Goal: Transaction & Acquisition: Purchase product/service

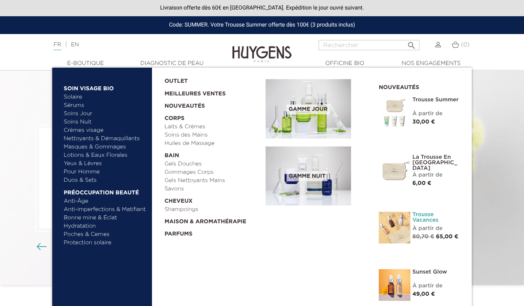
click at [433, 217] on link "Trousse Vacances" at bounding box center [437, 217] width 48 height 11
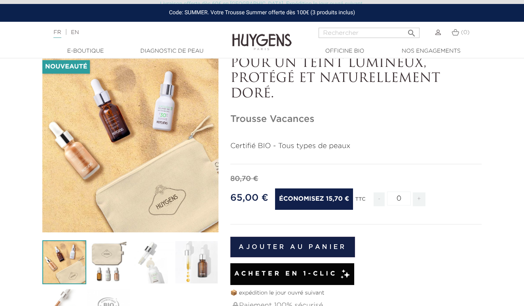
scroll to position [47, 0]
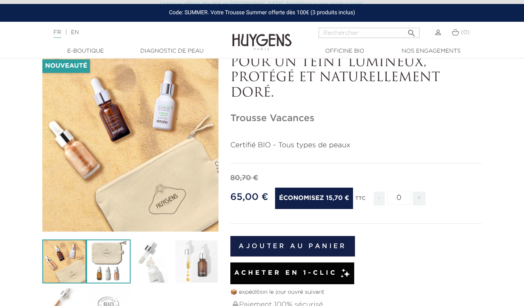
click at [108, 255] on img at bounding box center [108, 262] width 44 height 44
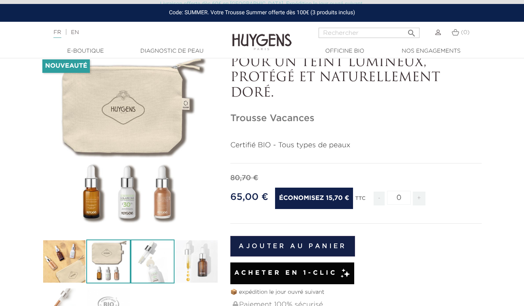
click at [158, 259] on img at bounding box center [153, 262] width 44 height 44
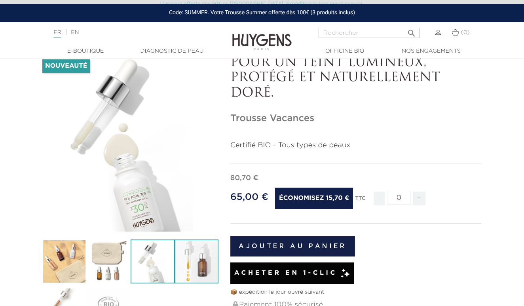
click at [187, 262] on img at bounding box center [197, 262] width 44 height 44
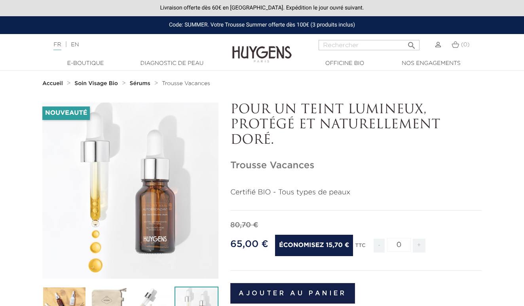
scroll to position [0, 0]
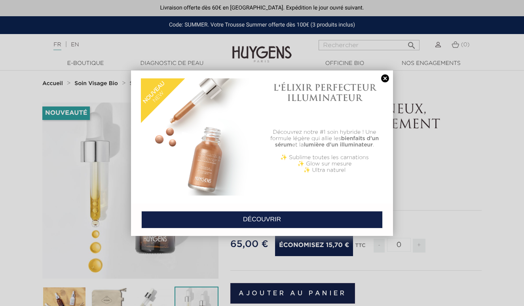
click at [389, 84] on div "L'ÉLIXIR PERFECTEUR ILLUMINATEUR Découvrez notre #1 soin hybride ! Une formule …" at bounding box center [262, 136] width 262 height 133
click at [388, 81] on link at bounding box center [385, 78] width 11 height 8
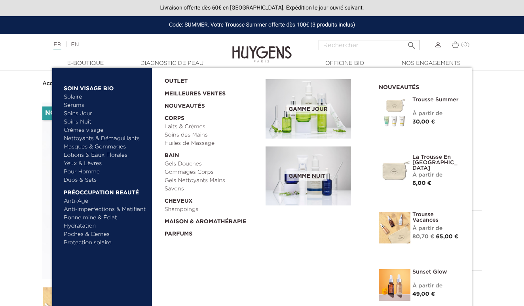
click at [81, 146] on link "Masques & Gommages" at bounding box center [105, 147] width 83 height 8
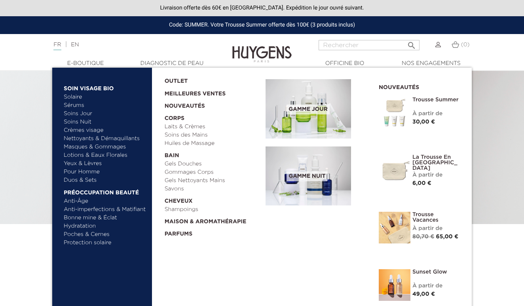
click at [87, 181] on link "Duos & Sets" at bounding box center [105, 180] width 83 height 8
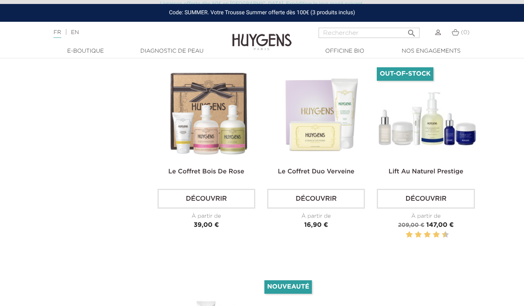
scroll to position [1719, 1]
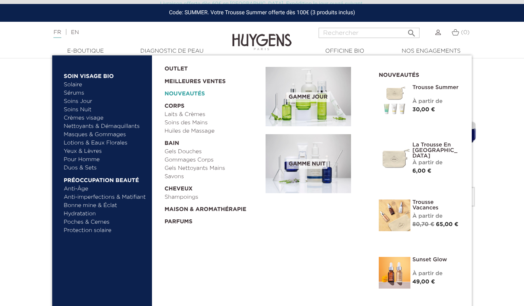
click at [186, 90] on link "Nouveautés" at bounding box center [213, 92] width 96 height 12
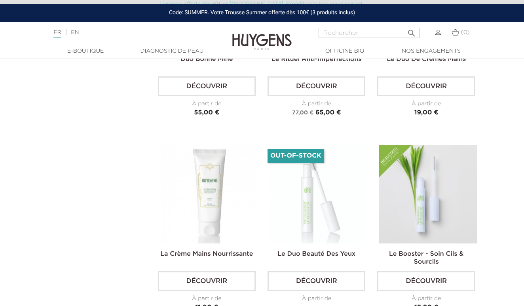
scroll to position [1848, 0]
